Goal: Task Accomplishment & Management: Manage account settings

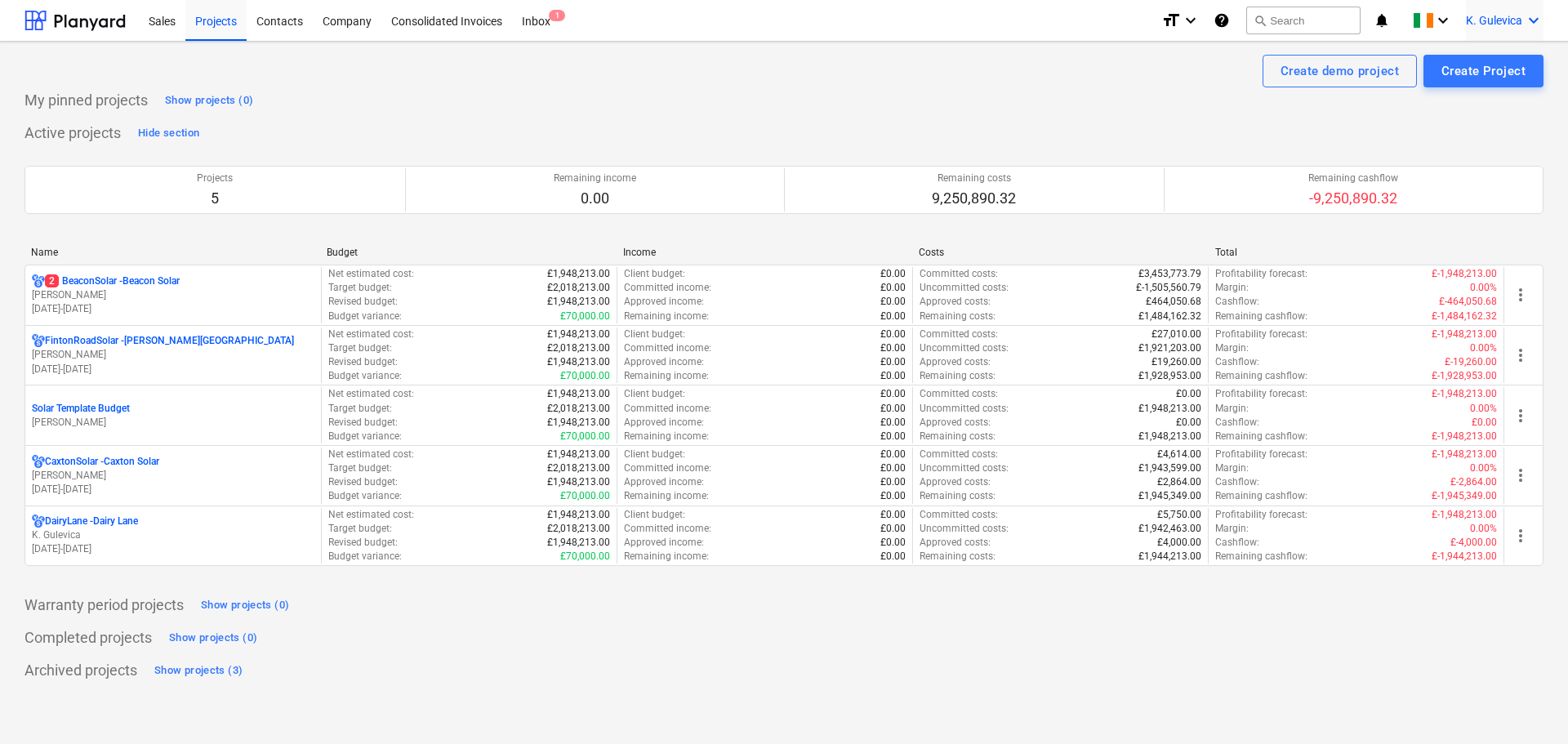
click at [1488, 12] on div "K. Gulevica keyboard_arrow_down" at bounding box center [1505, 20] width 78 height 41
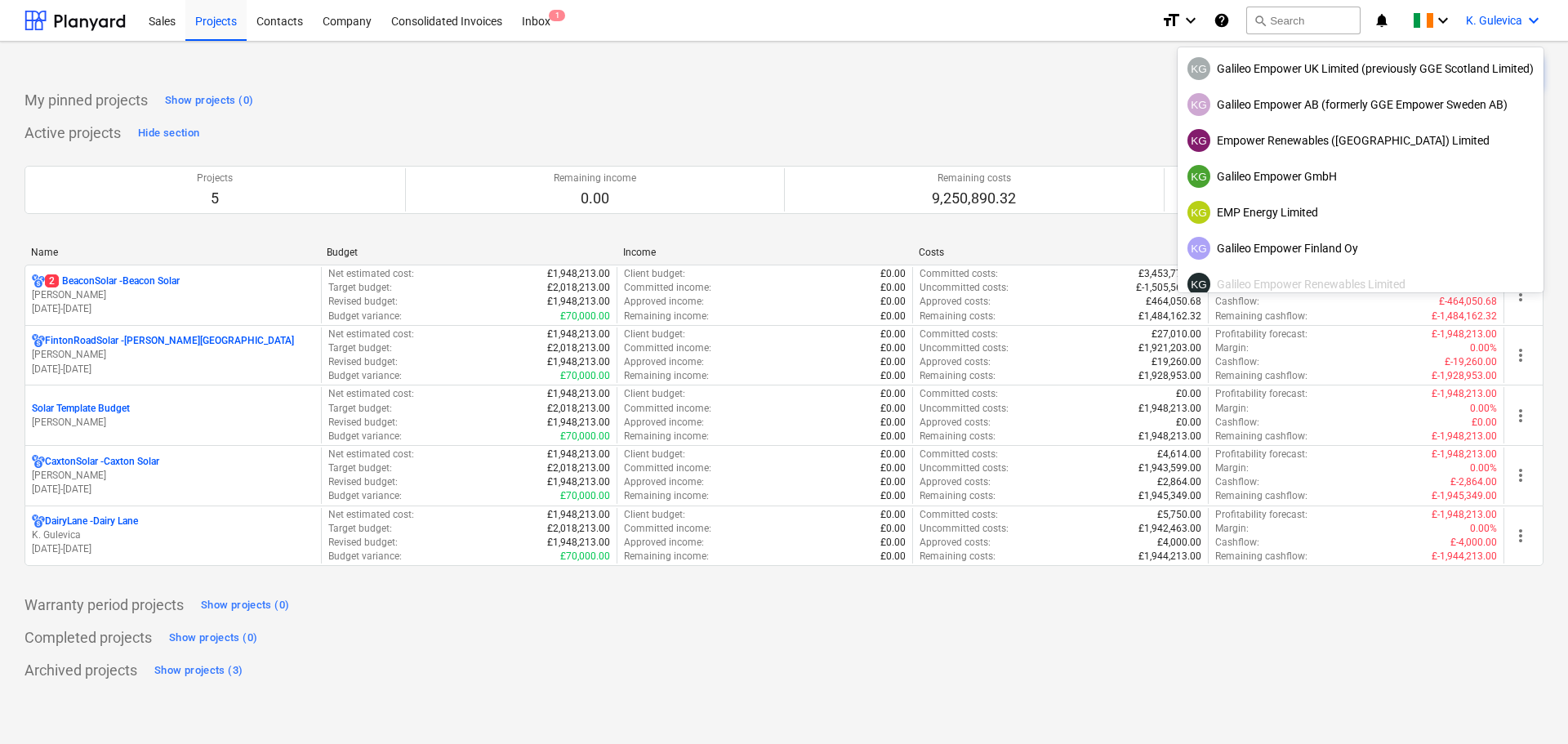
click at [820, 63] on div at bounding box center [784, 372] width 1568 height 744
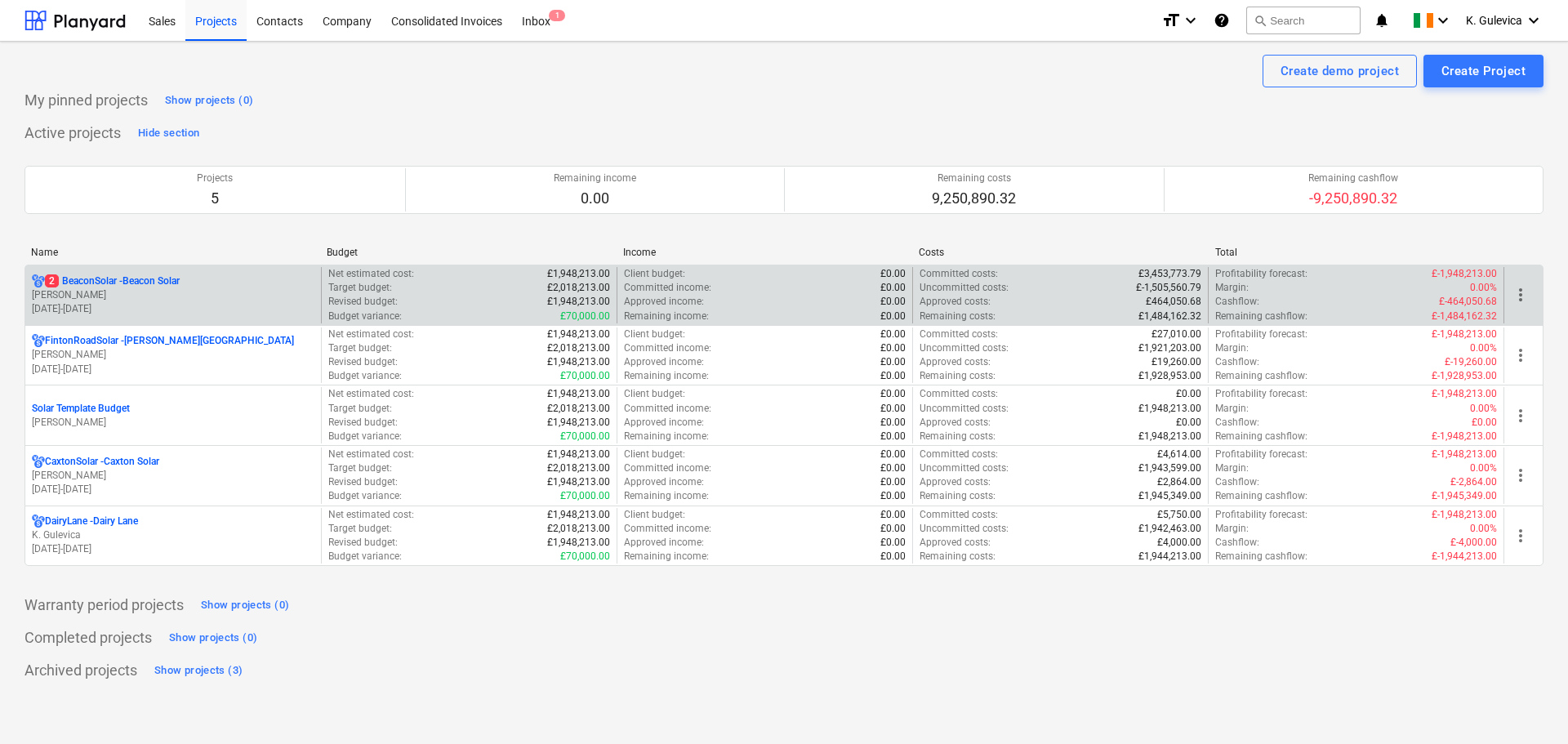
click at [137, 305] on p "[DATE] - [DATE]" at bounding box center [173, 309] width 282 height 14
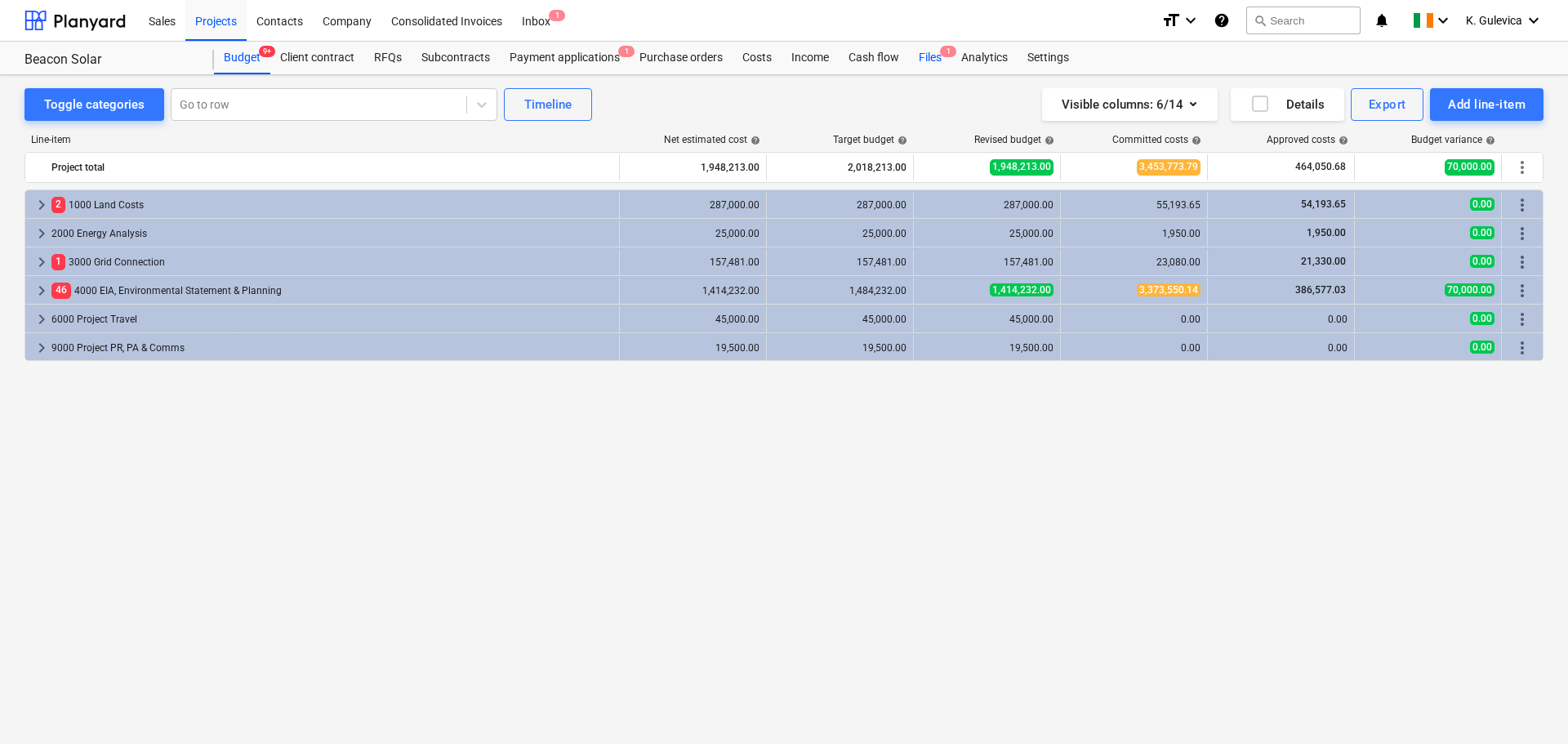
click at [919, 56] on div "Files 1" at bounding box center [930, 58] width 43 height 33
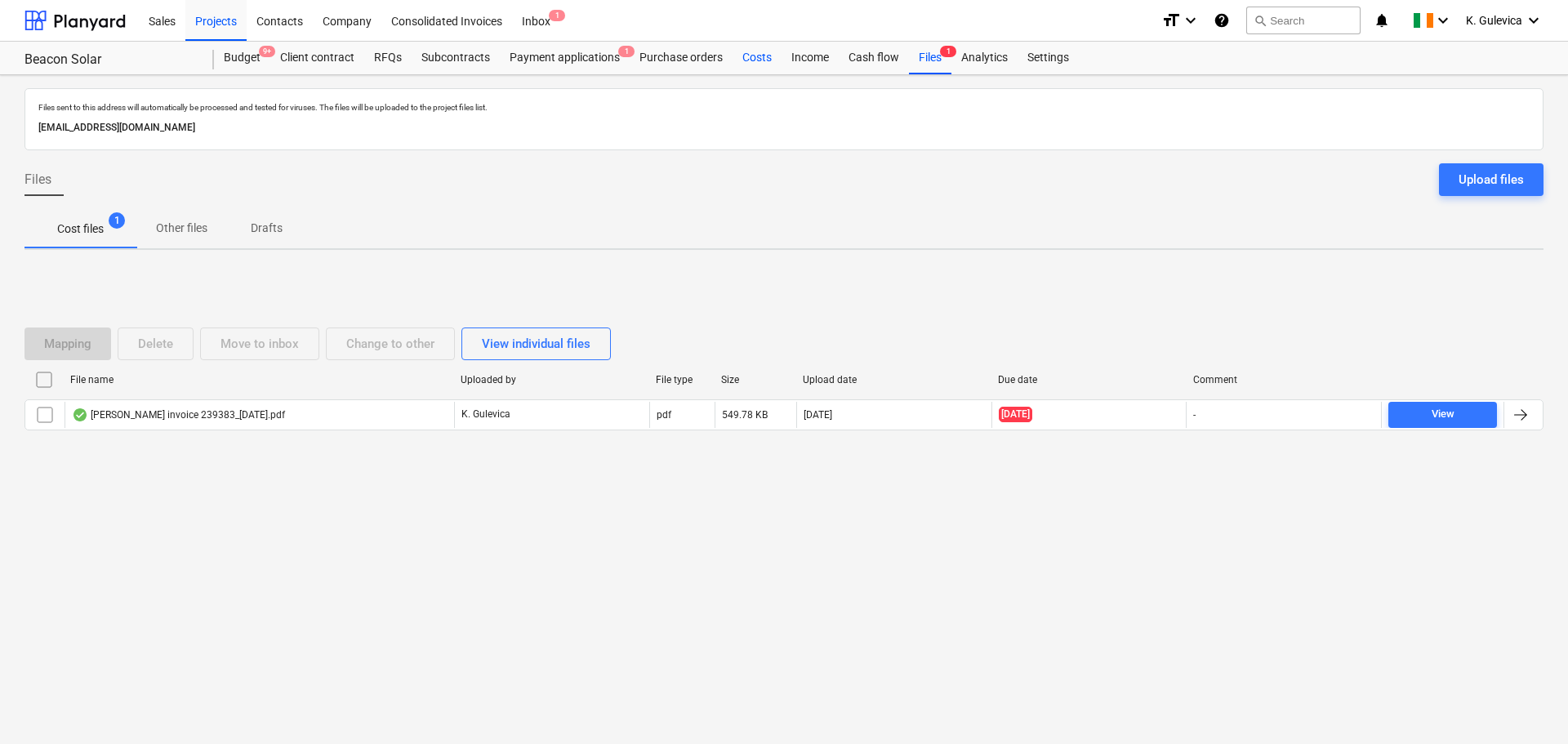
click at [750, 60] on div "Costs" at bounding box center [756, 58] width 49 height 33
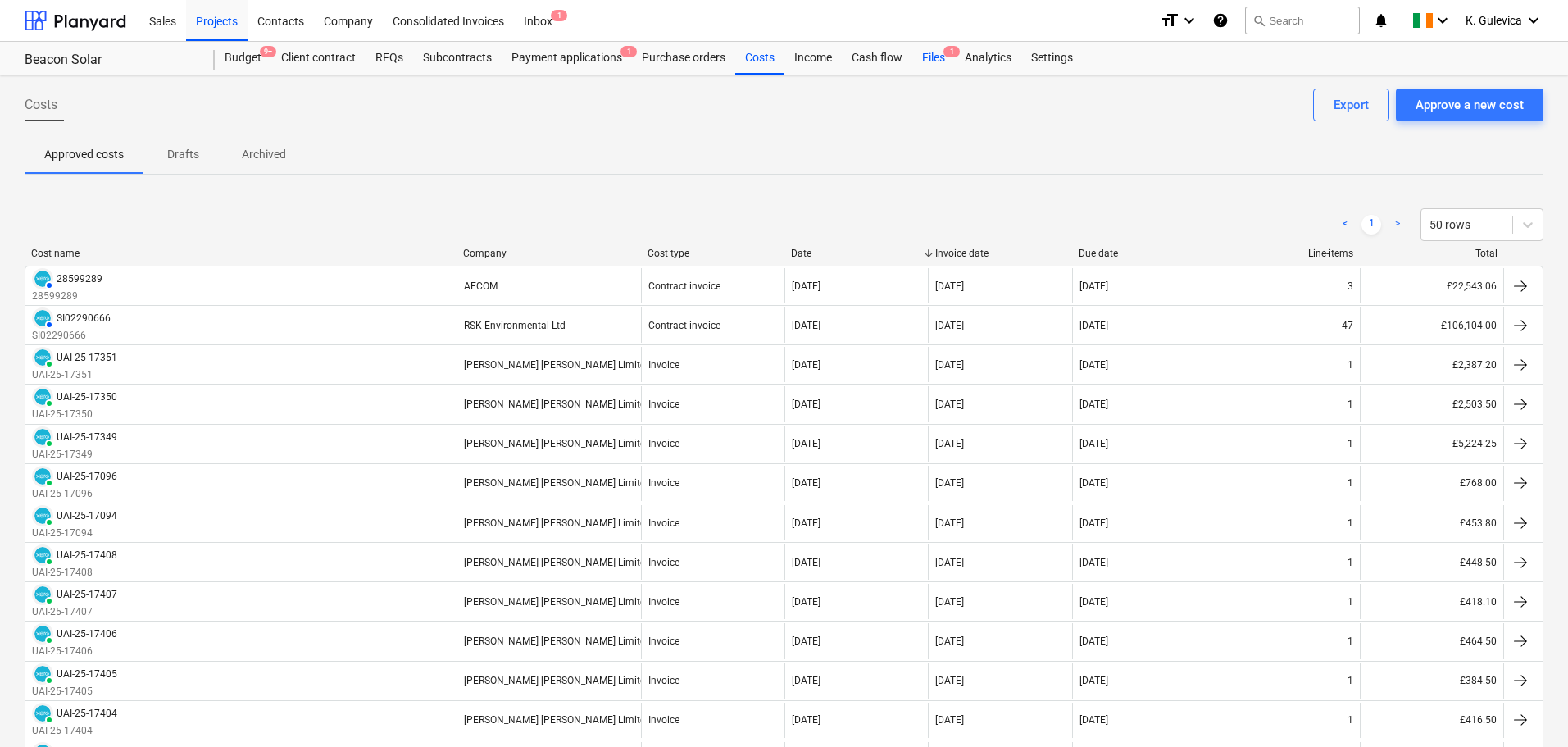
click at [930, 58] on div "Files 1" at bounding box center [934, 58] width 43 height 33
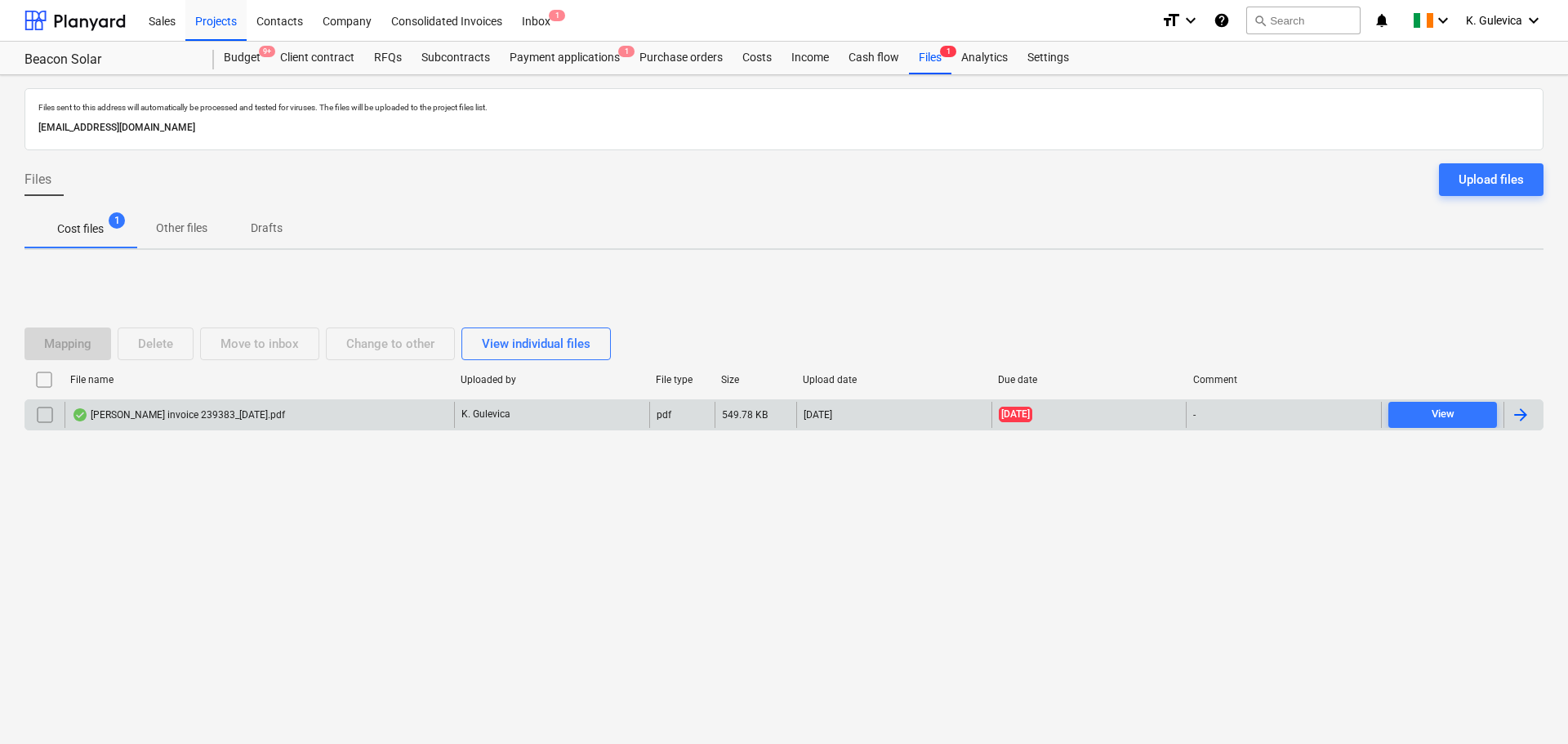
click at [234, 404] on div "[PERSON_NAME] invoice 239383_[DATE].pdf" at bounding box center [259, 414] width 390 height 26
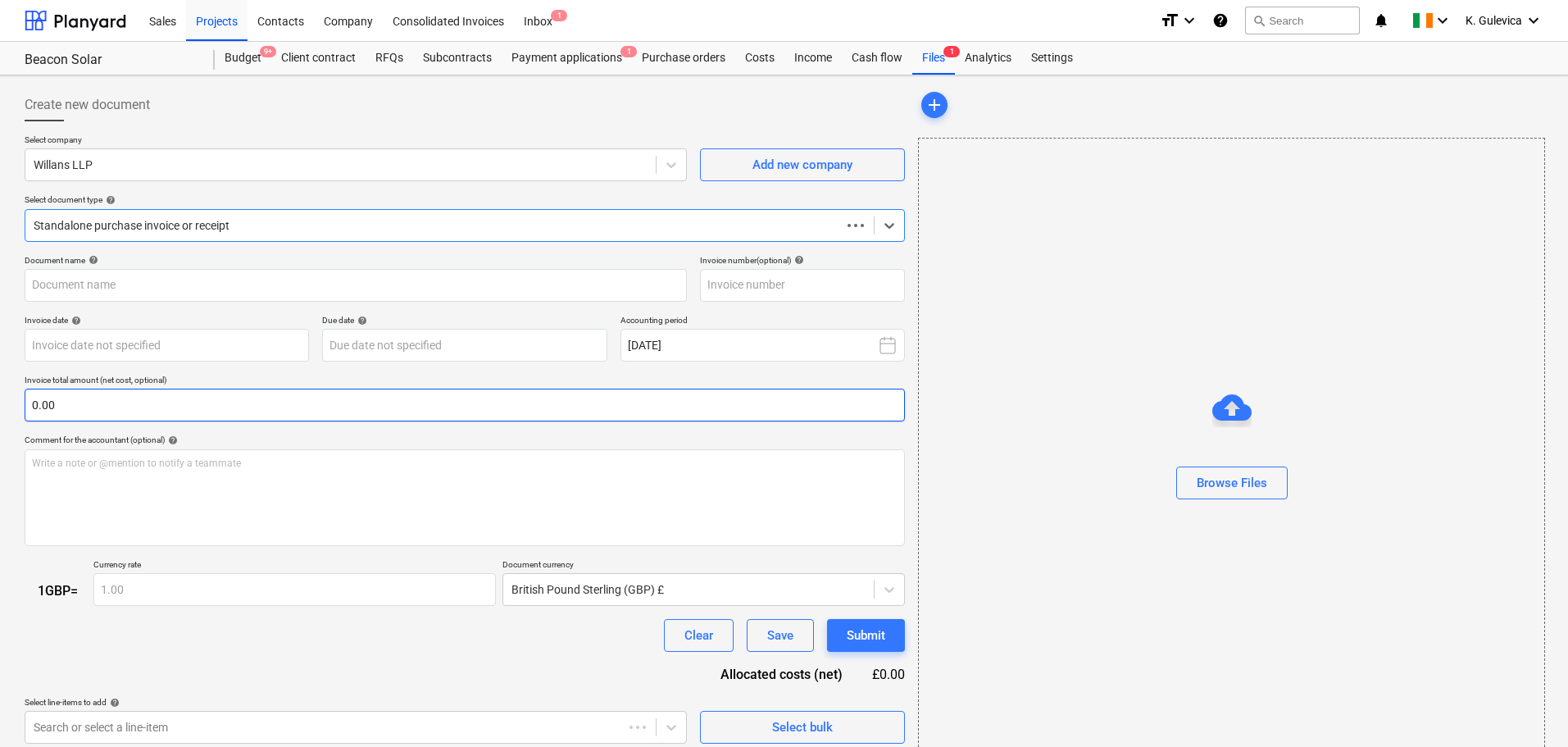
type input "239383"
type input "[DATE]"
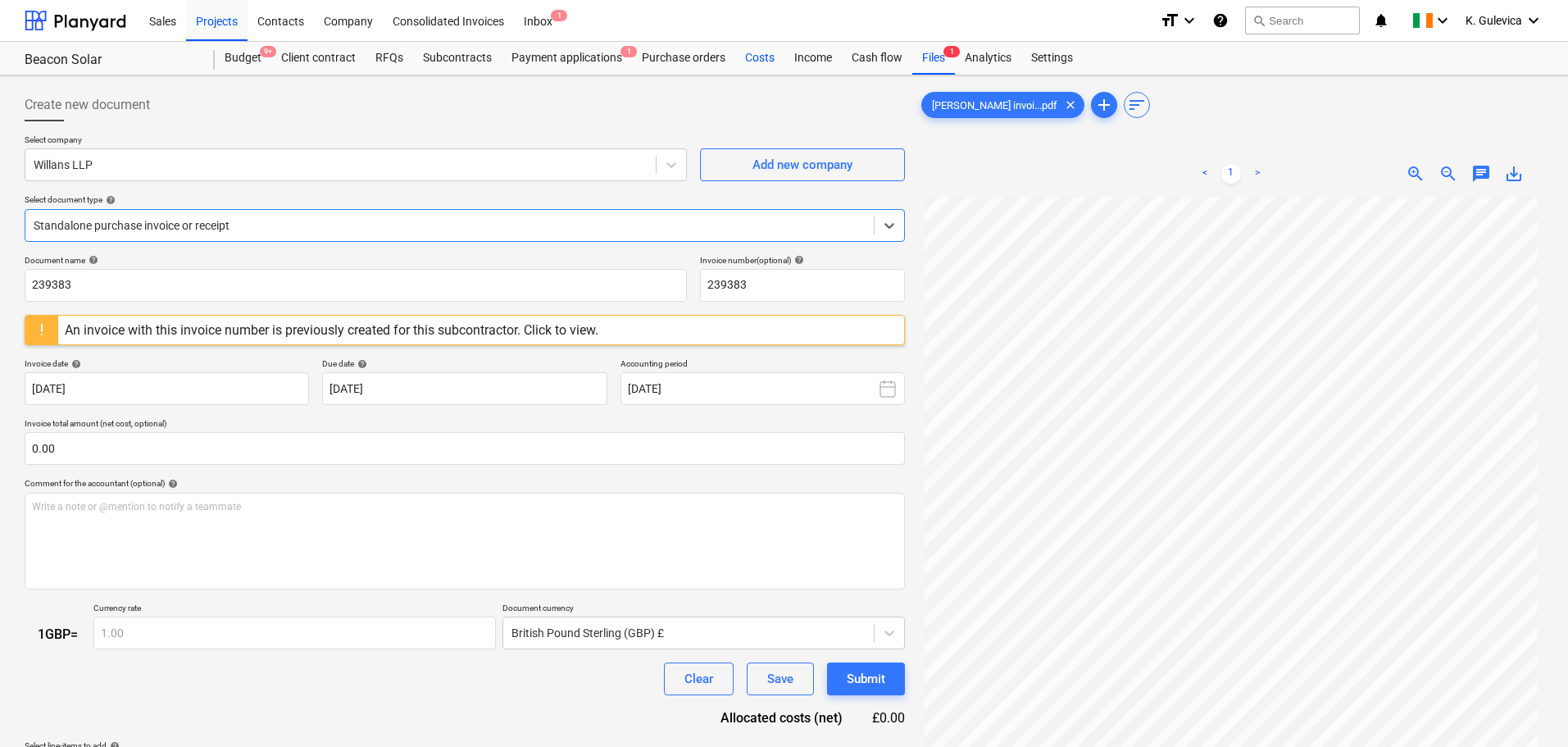
click at [755, 51] on div "Costs" at bounding box center [759, 58] width 49 height 33
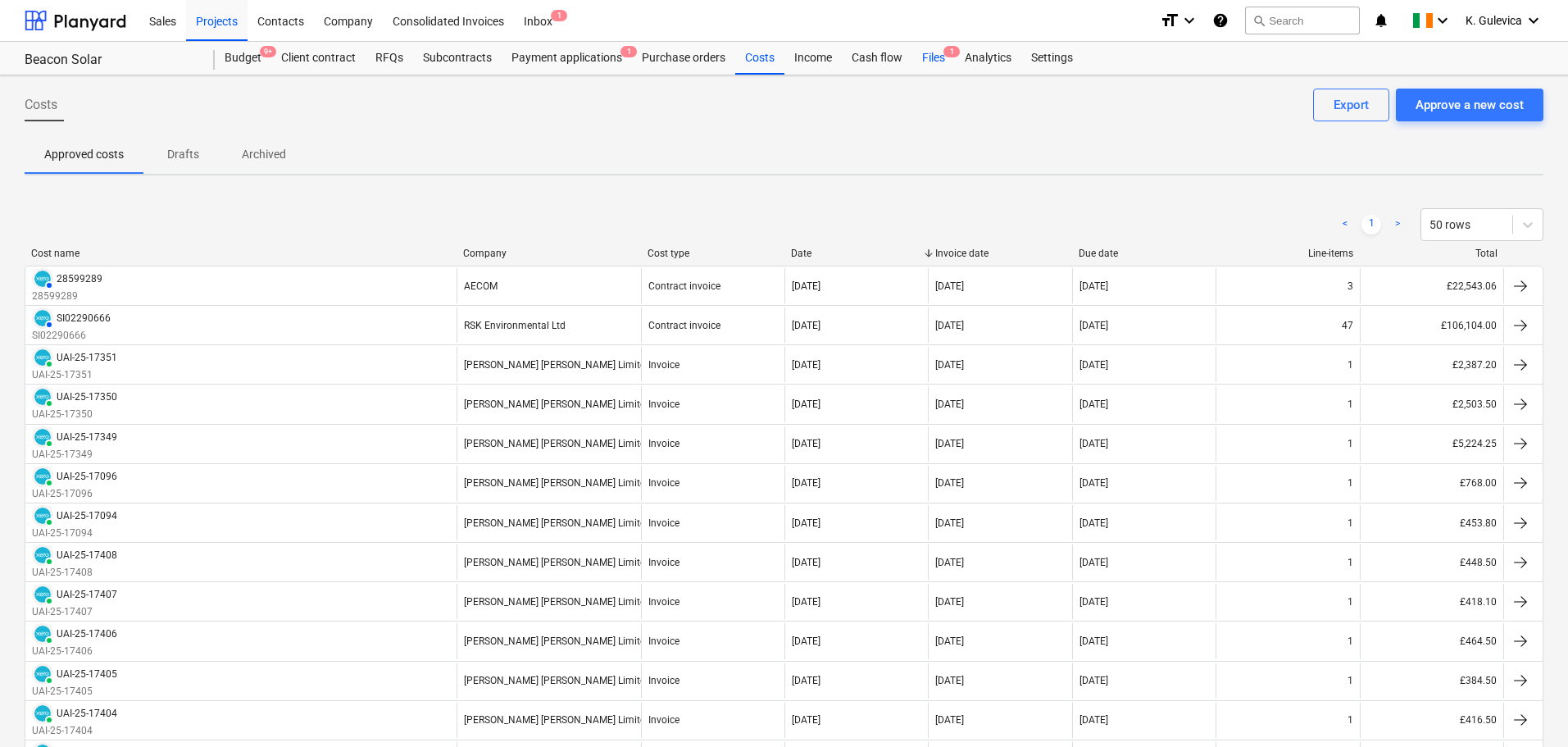
click at [929, 60] on div "Files 1" at bounding box center [934, 58] width 43 height 33
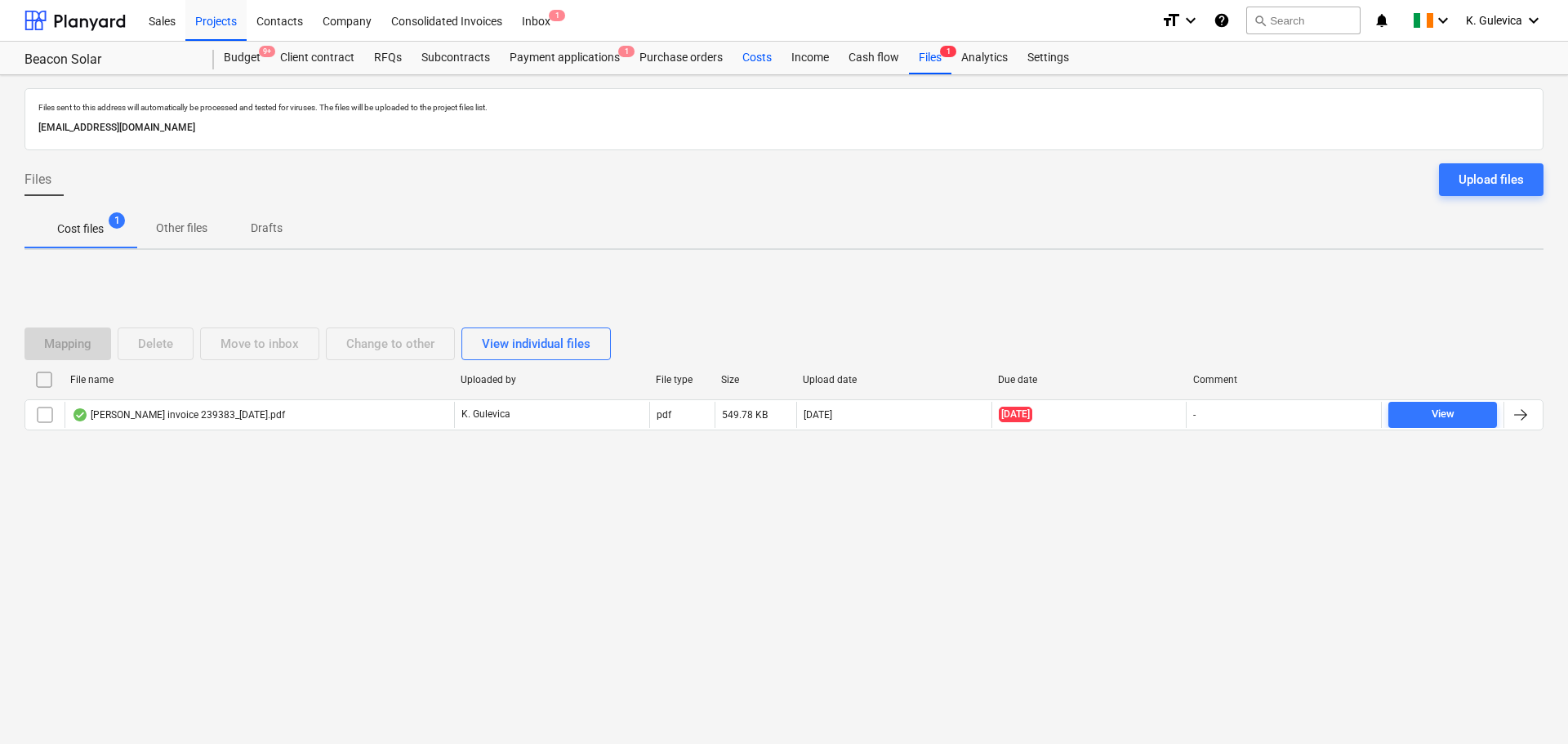
click at [752, 59] on div "Costs" at bounding box center [756, 58] width 49 height 33
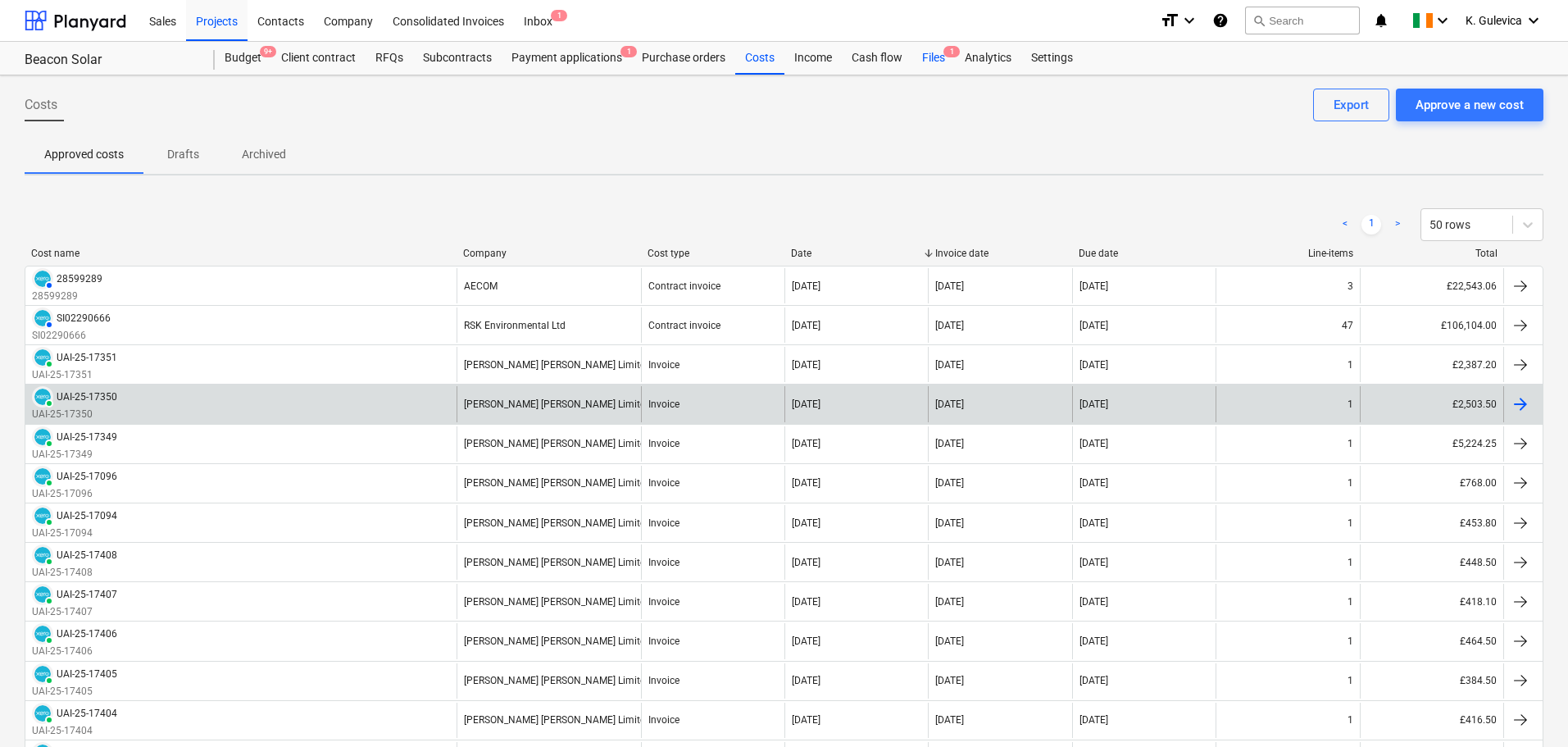
click at [921, 58] on div "Files 1" at bounding box center [934, 58] width 43 height 33
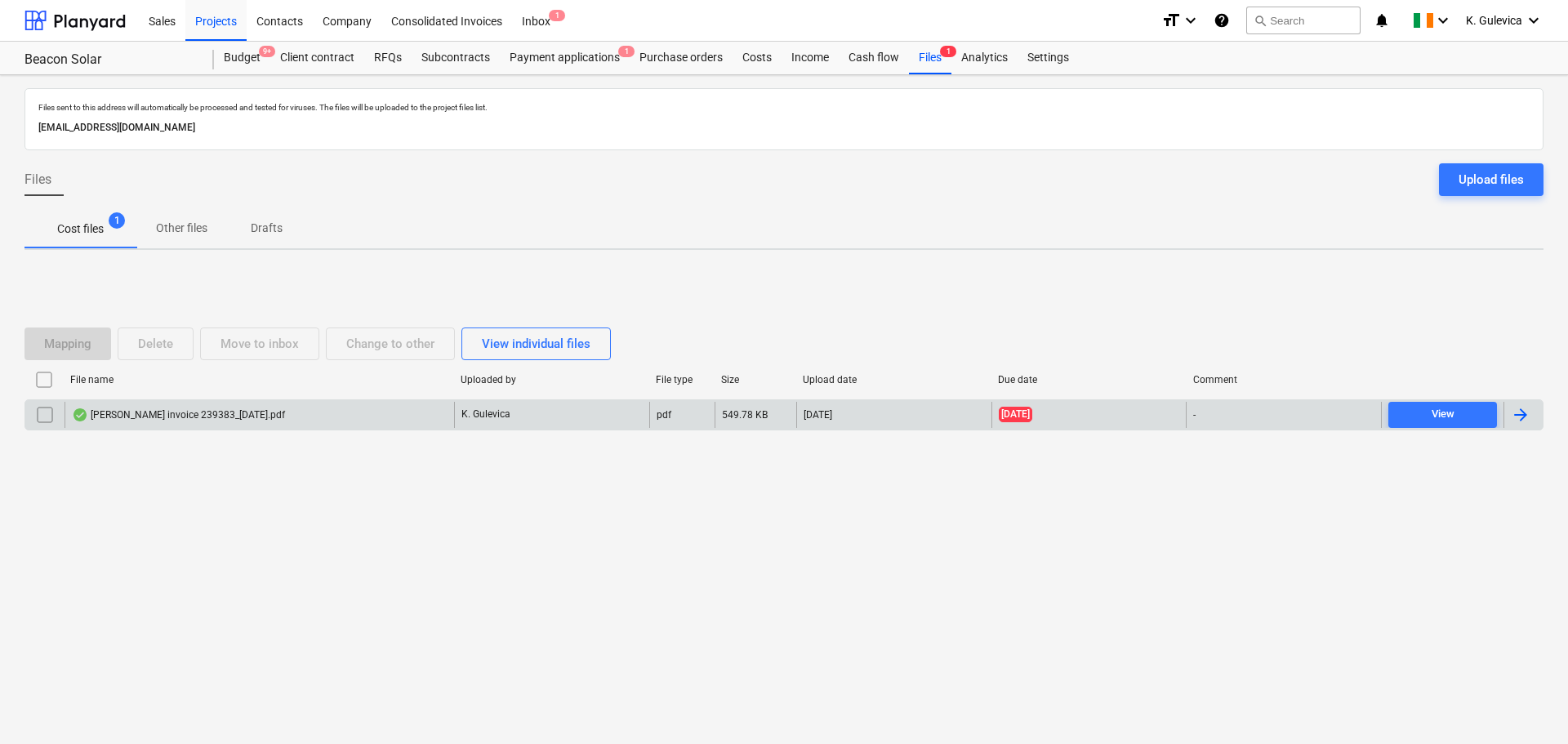
click at [231, 412] on div "[PERSON_NAME] invoice 239383_[DATE].pdf" at bounding box center [178, 415] width 213 height 13
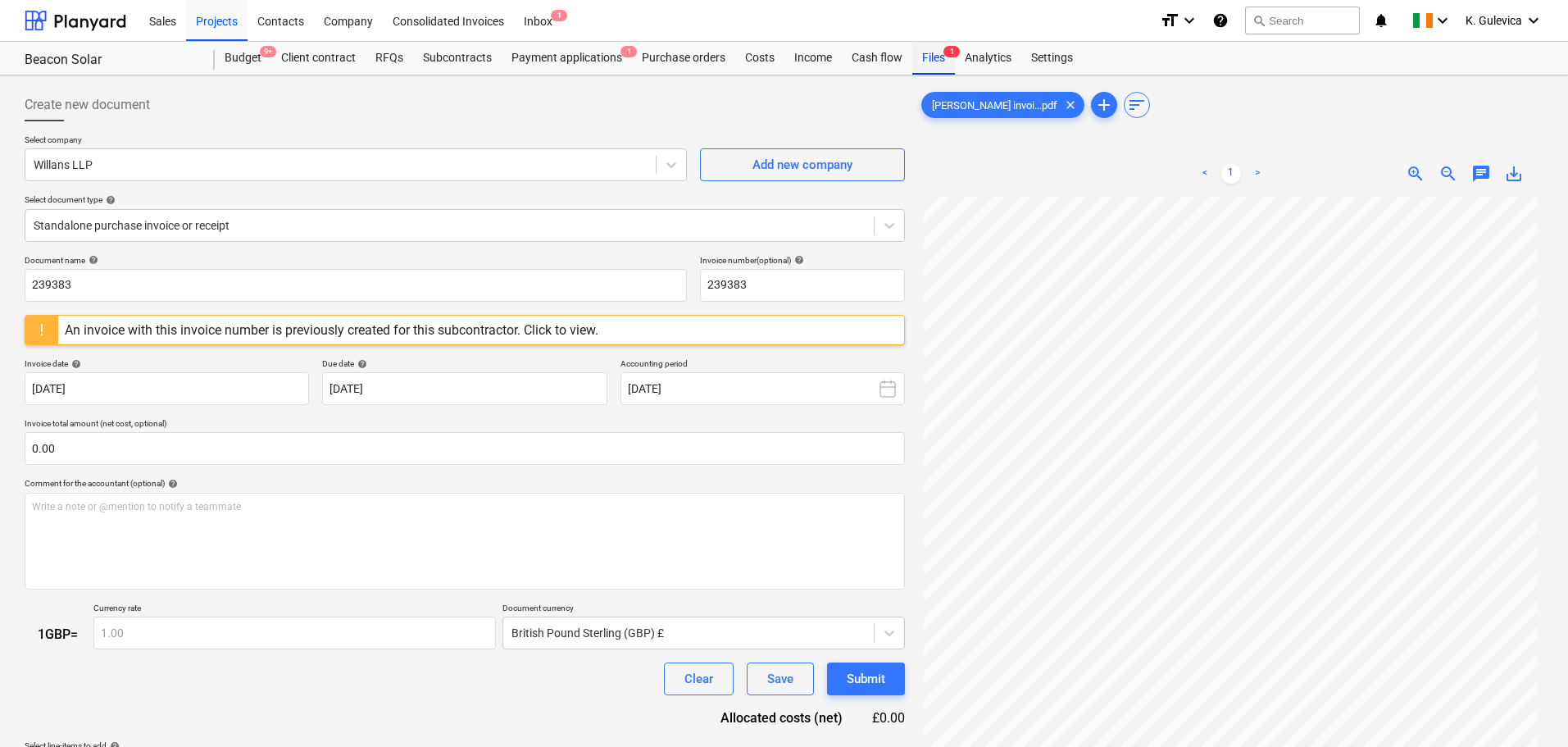
click at [932, 60] on div "Files 1" at bounding box center [934, 58] width 43 height 33
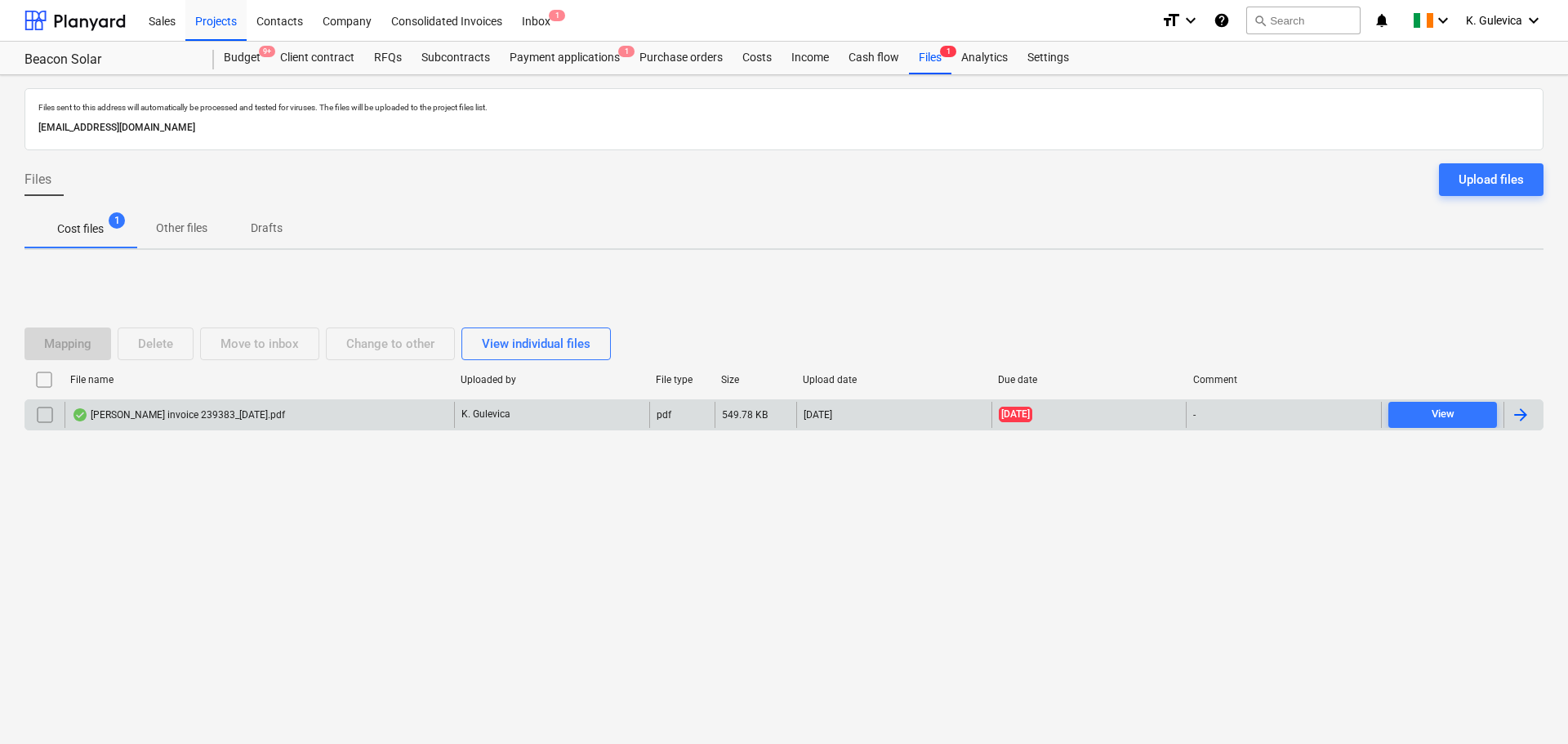
click at [49, 418] on input "checkbox" at bounding box center [44, 414] width 26 height 26
click at [392, 412] on div "[PERSON_NAME] invoice 239383_[DATE].pdf" at bounding box center [259, 414] width 390 height 26
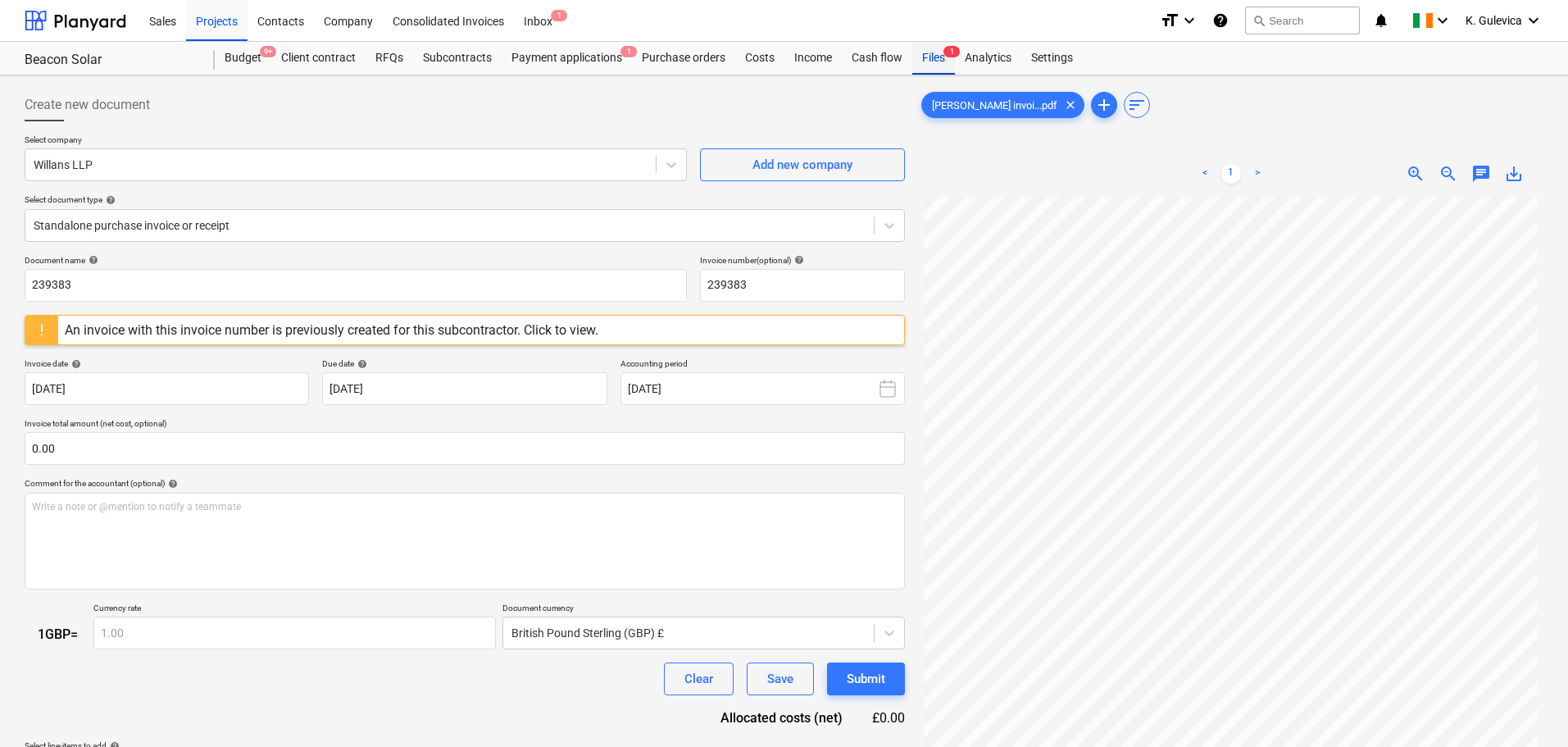
click at [937, 62] on div "Files 1" at bounding box center [934, 58] width 43 height 33
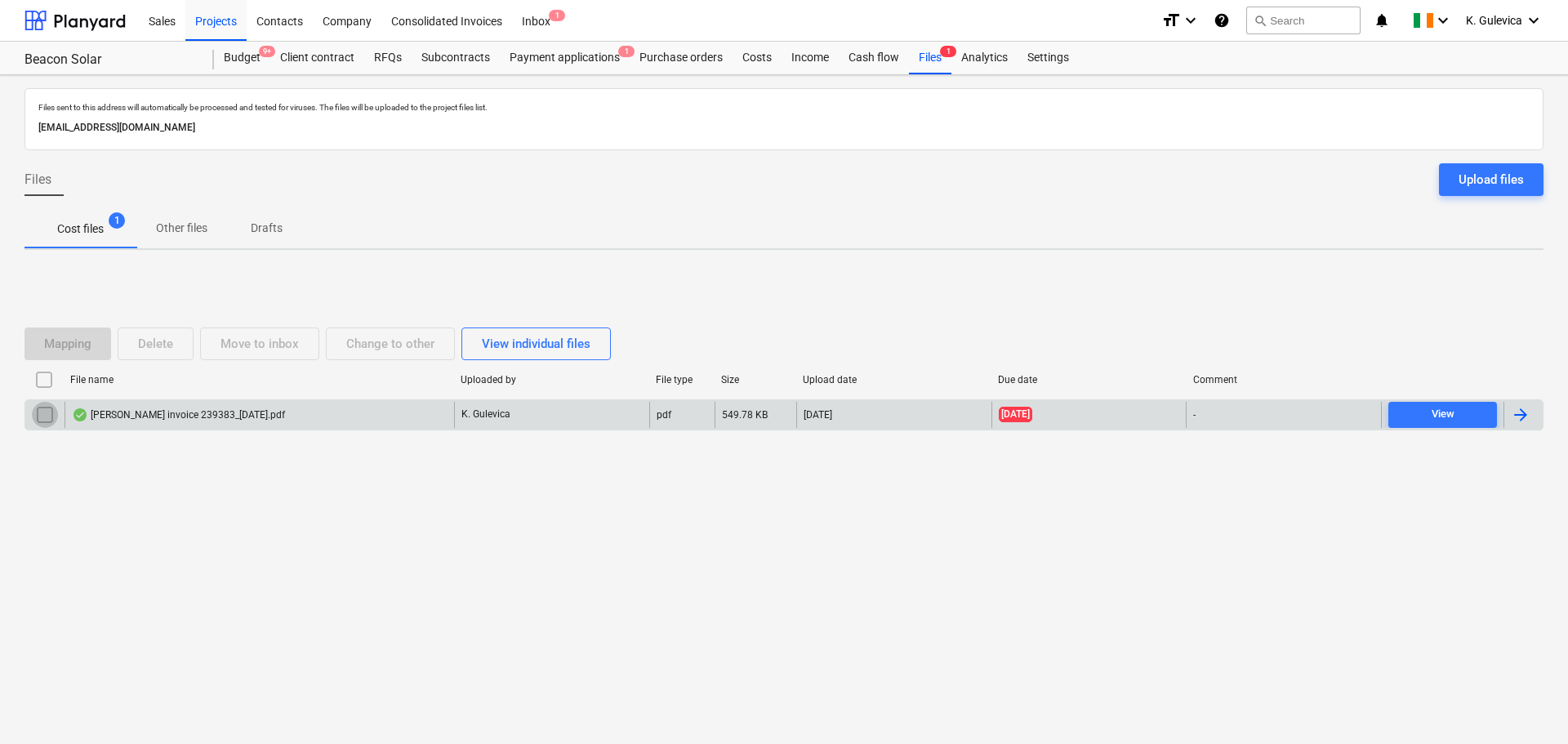
click at [46, 412] on input "checkbox" at bounding box center [44, 414] width 26 height 26
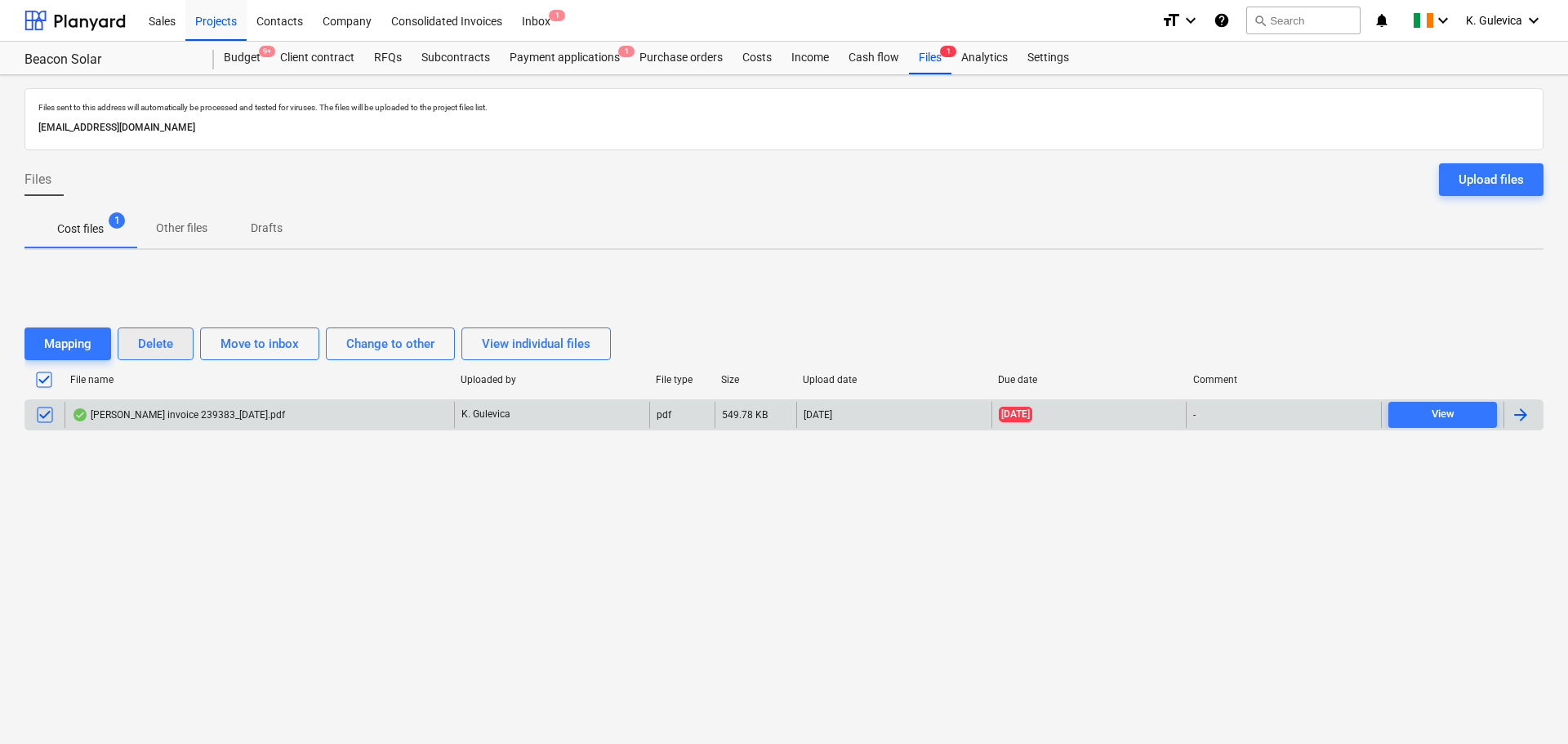
click at [151, 337] on div "Delete" at bounding box center [155, 343] width 35 height 21
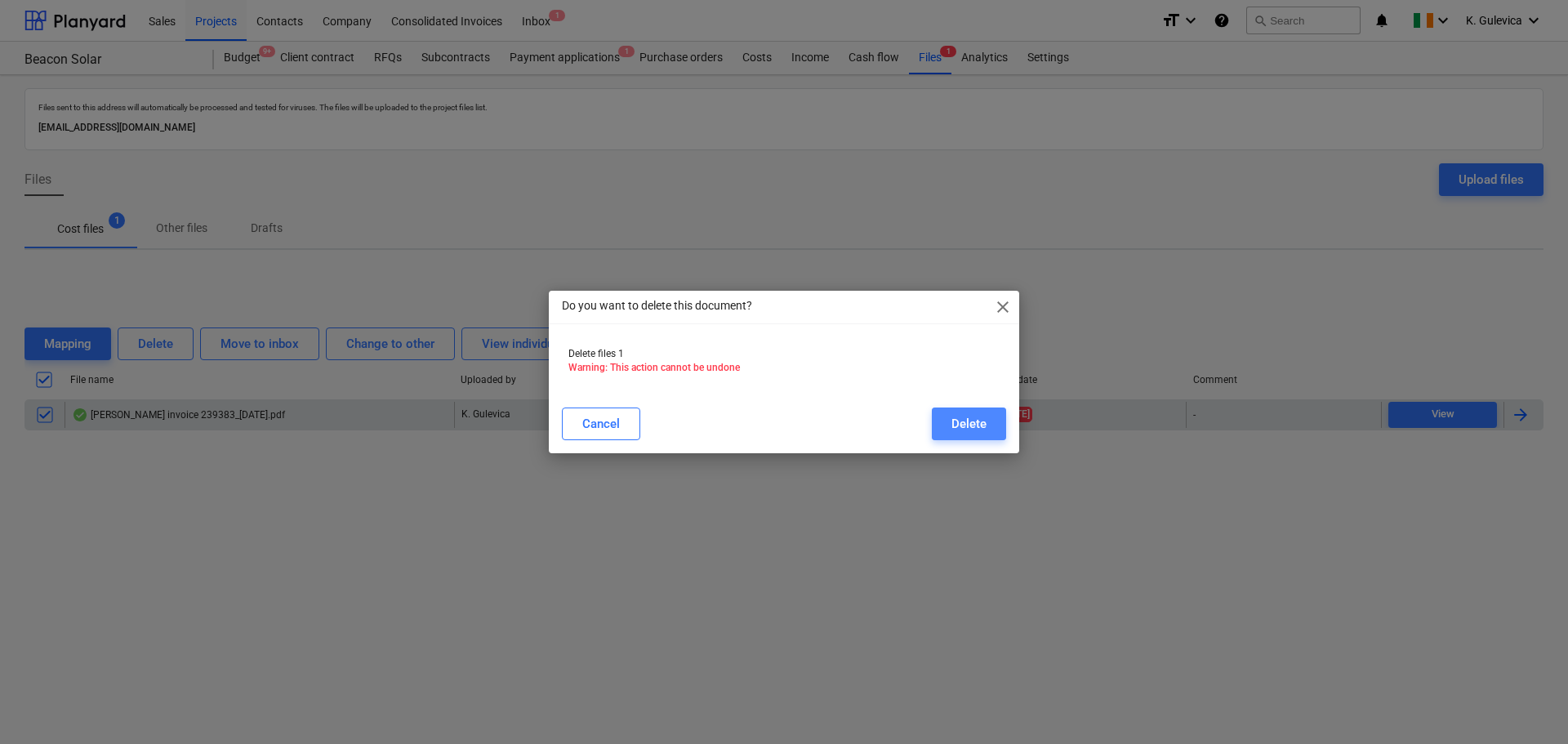
click at [969, 425] on div "Delete" at bounding box center [969, 423] width 35 height 21
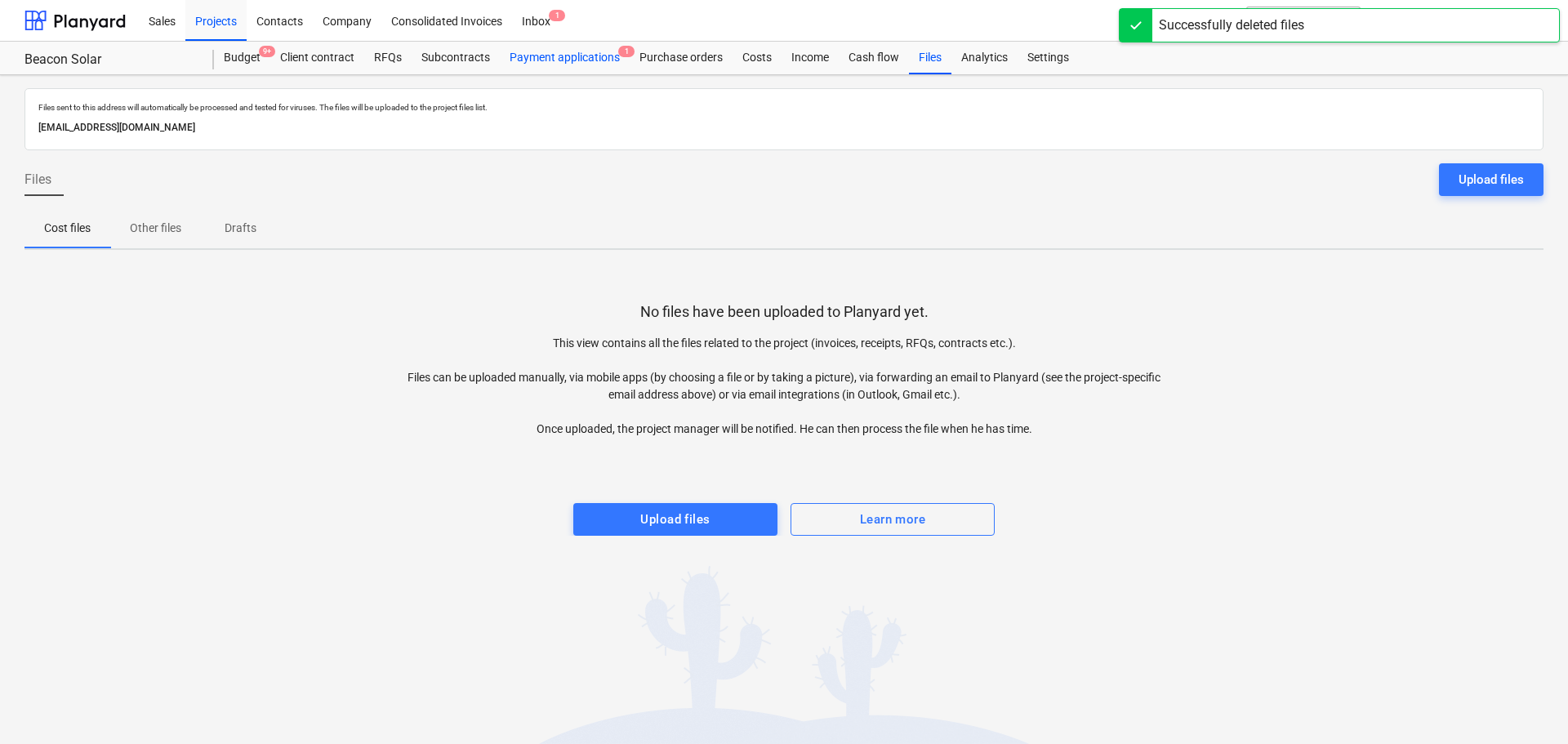
click at [563, 59] on div "Payment applications 1" at bounding box center [565, 58] width 130 height 33
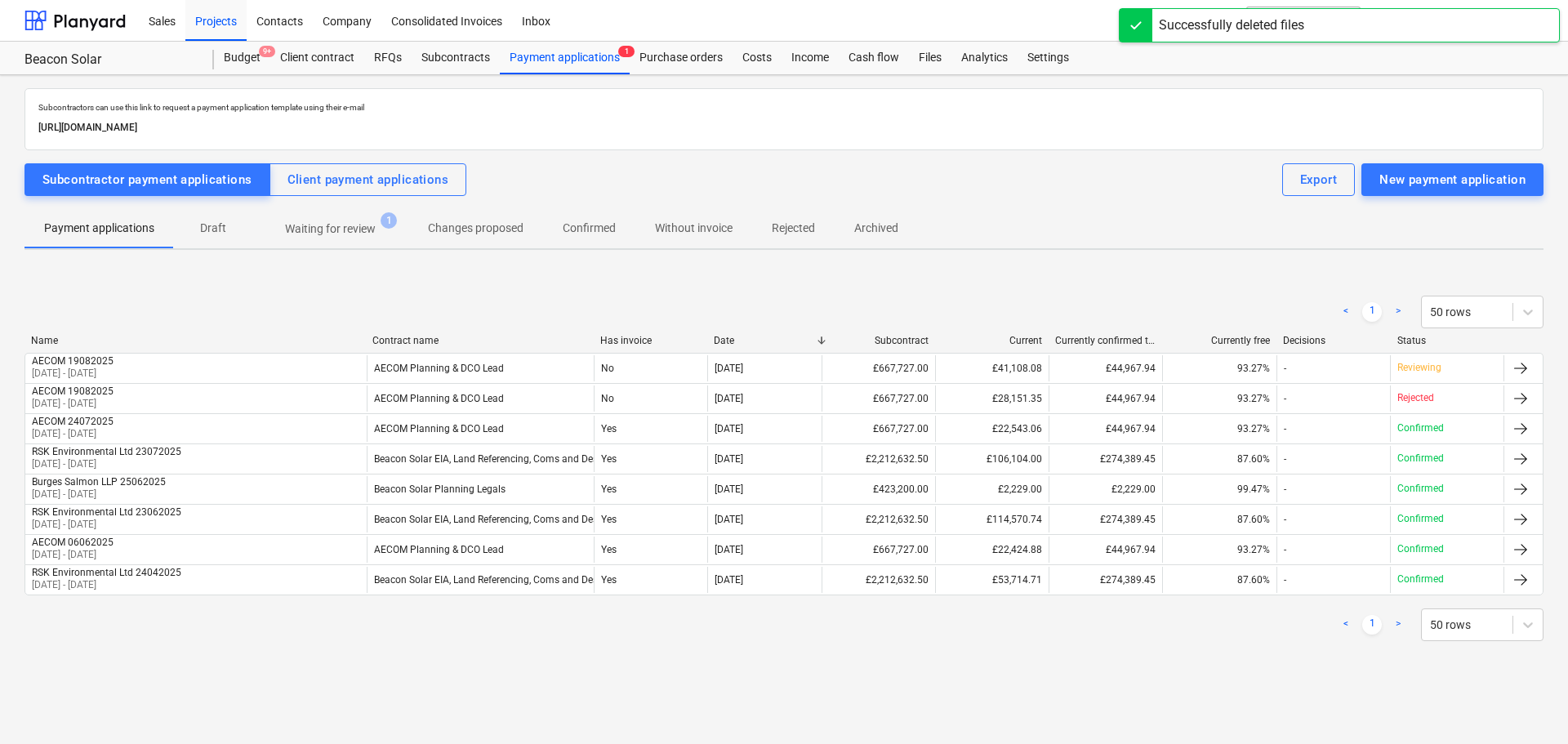
click at [319, 221] on p "Waiting for review" at bounding box center [330, 229] width 91 height 18
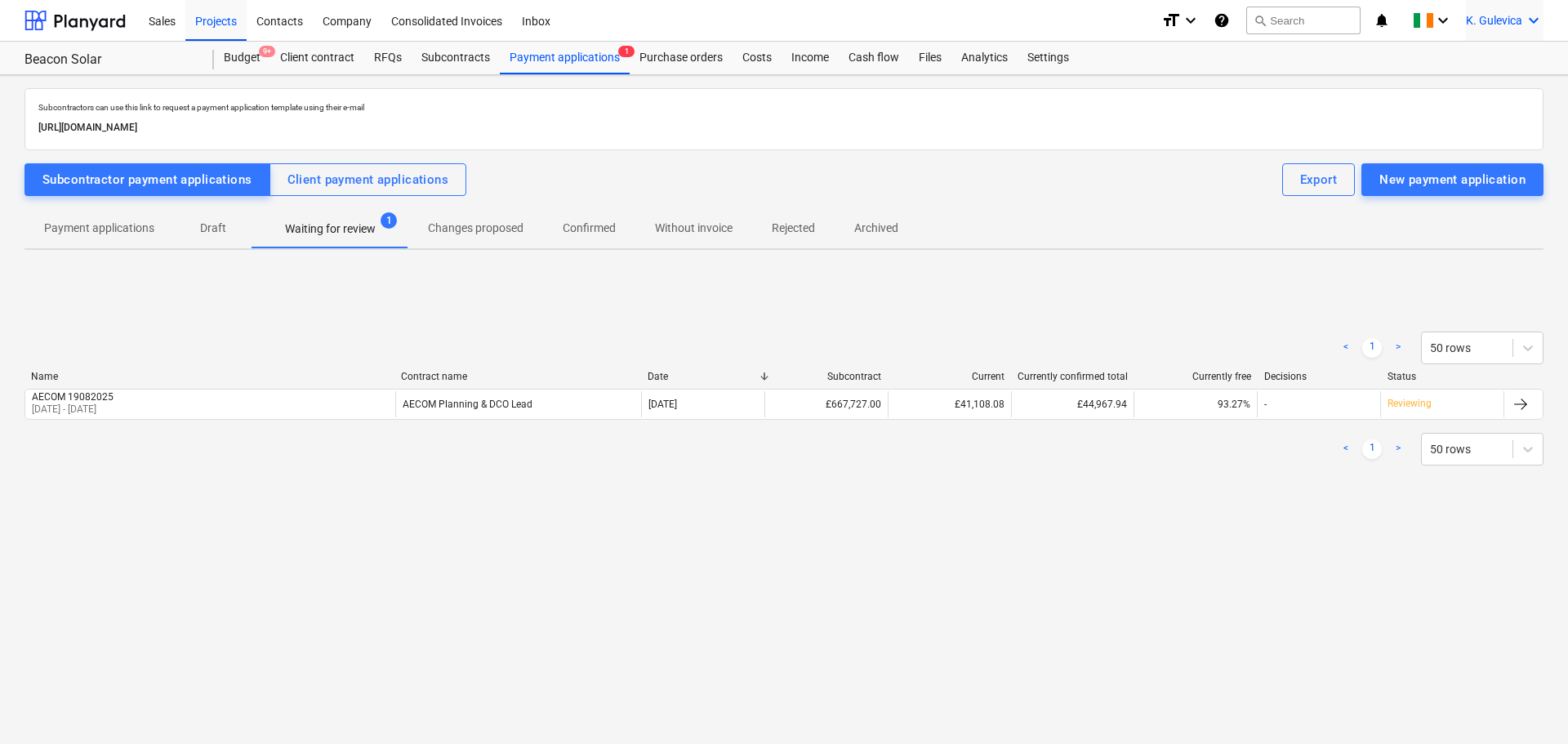
click at [1491, 14] on span "K. Gulevica" at bounding box center [1494, 21] width 56 height 13
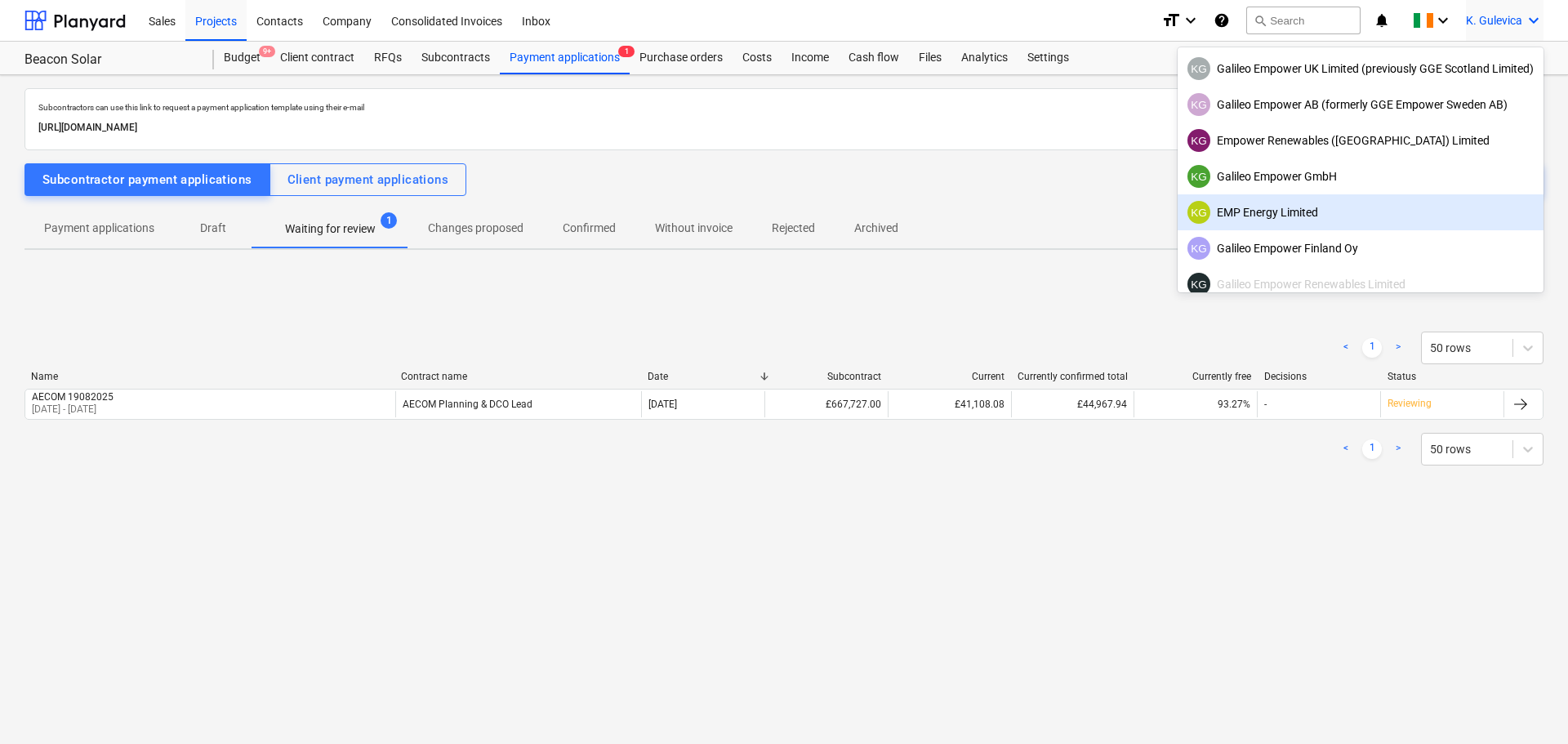
scroll to position [103, 0]
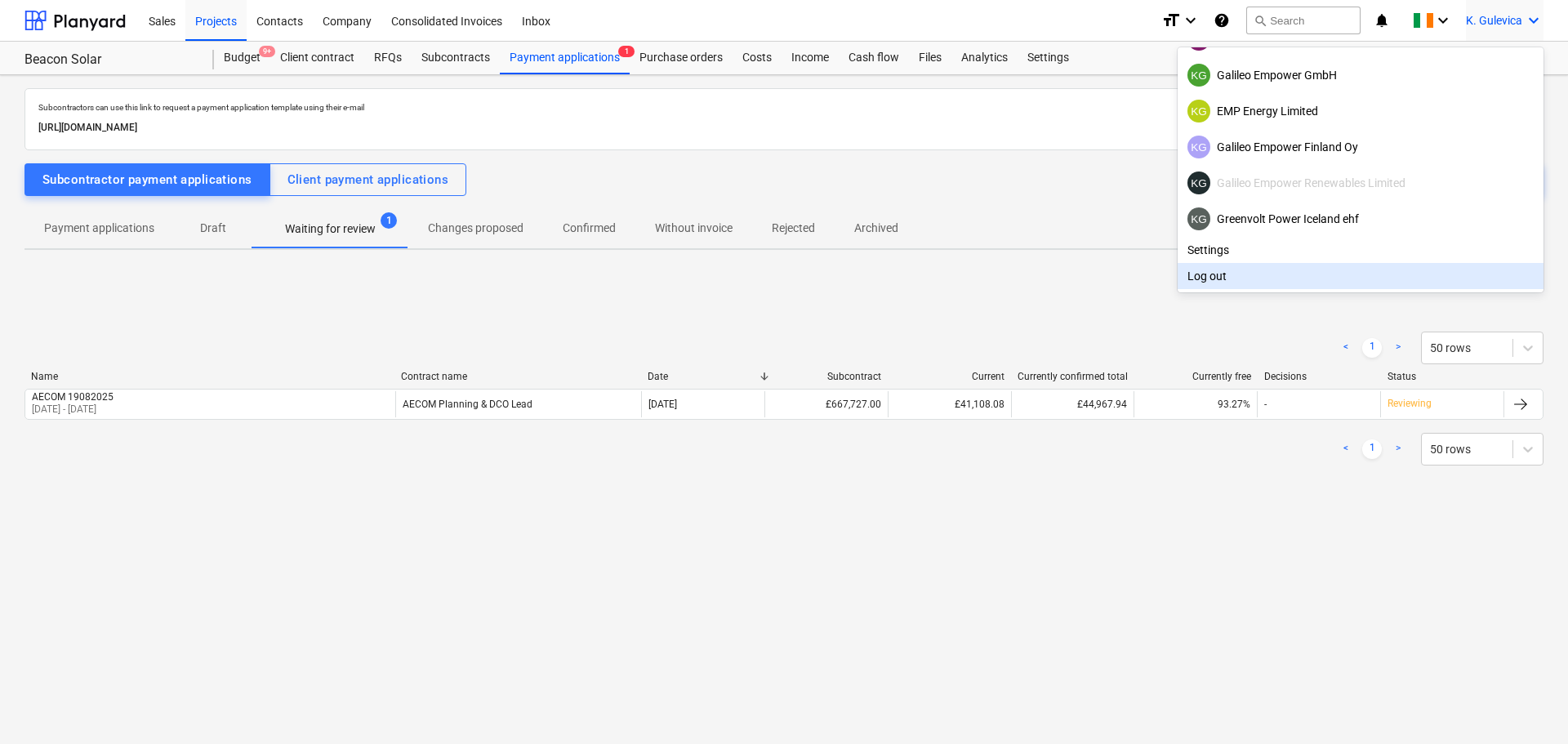
click at [1297, 276] on div "Log out" at bounding box center [1360, 276] width 366 height 26
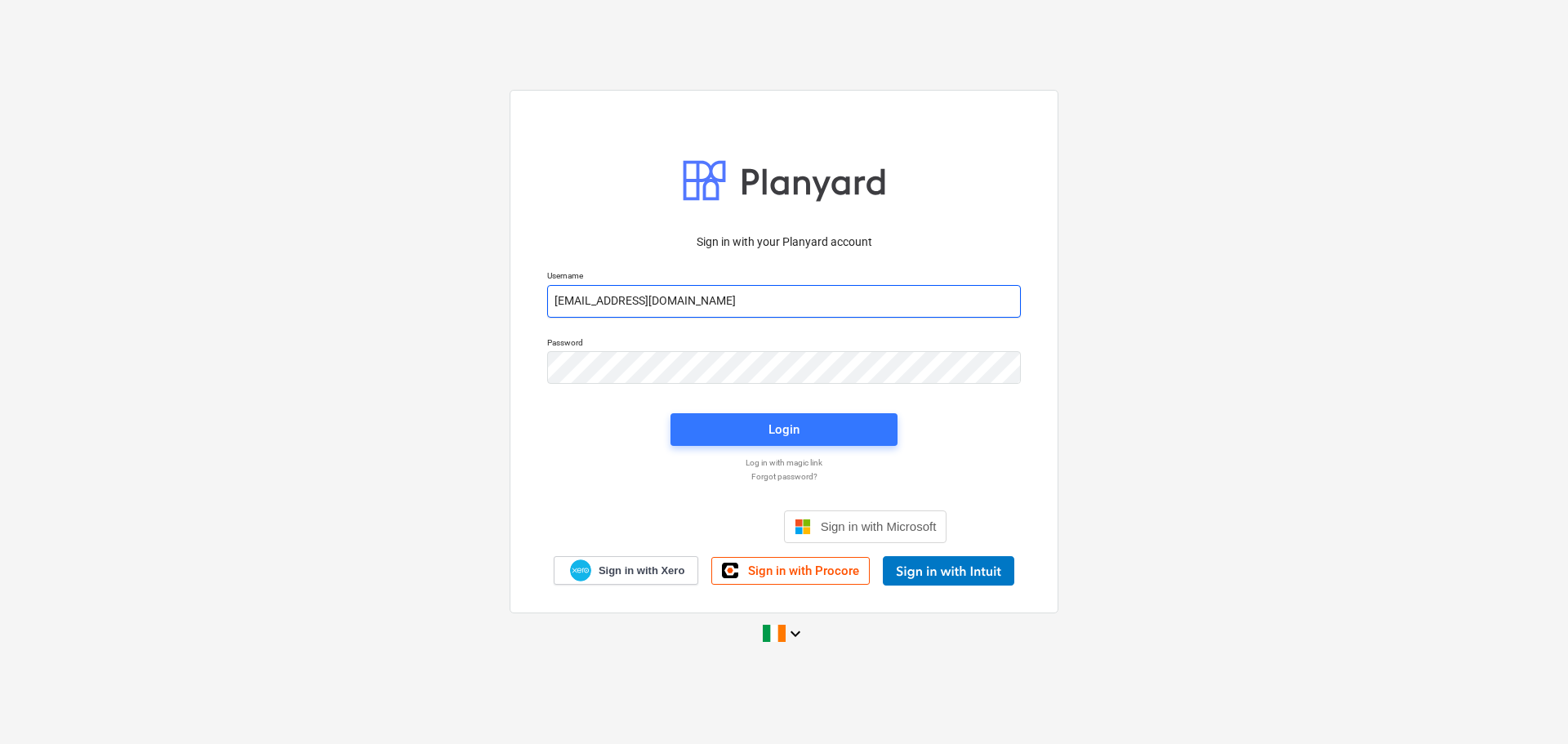
click at [742, 289] on input "[EMAIL_ADDRESS][DOMAIN_NAME]" at bounding box center [783, 301] width 473 height 33
type input "[EMAIL_ADDRESS][DOMAIN_NAME]"
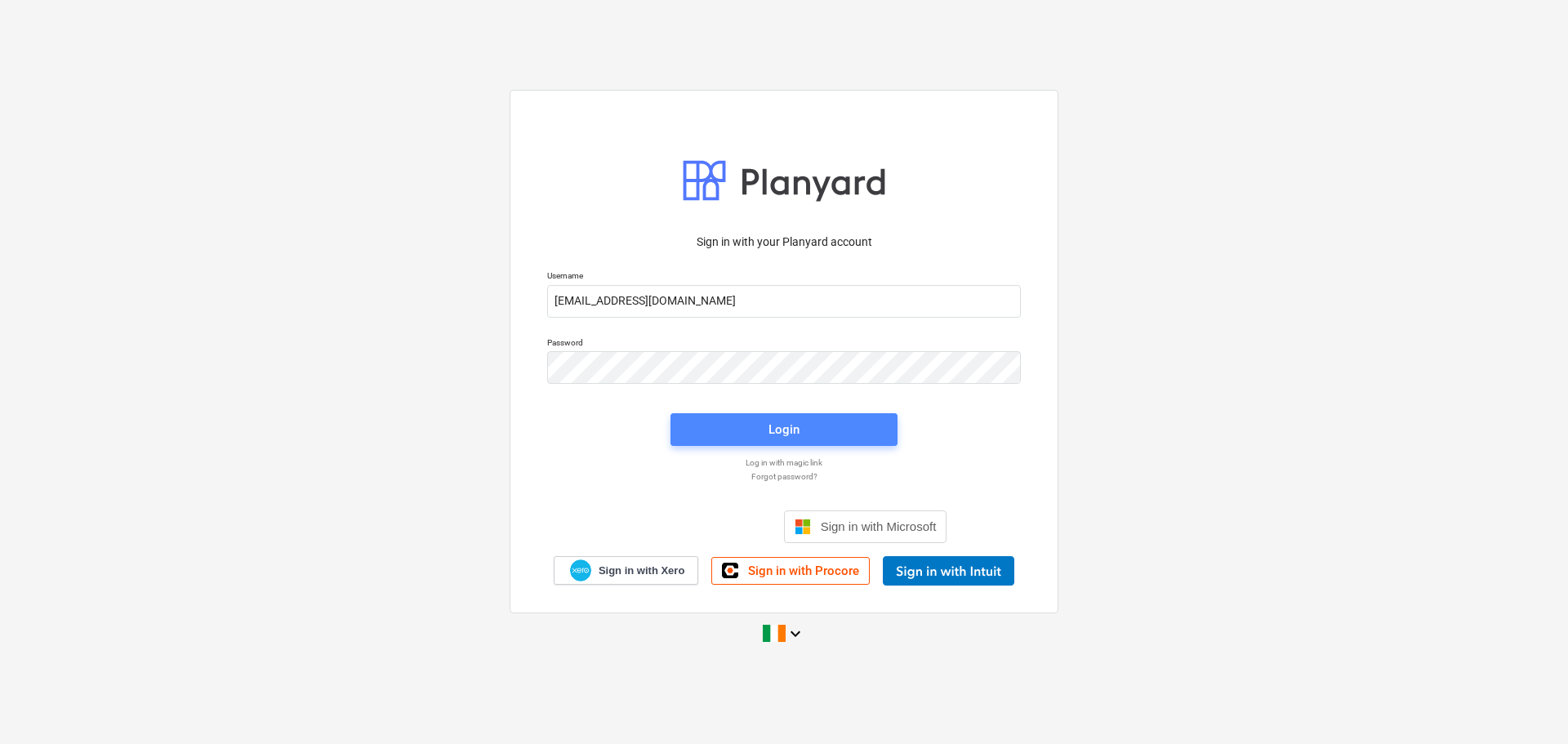
click at [759, 434] on span "Login" at bounding box center [783, 429] width 188 height 21
